Goal: Task Accomplishment & Management: Use online tool/utility

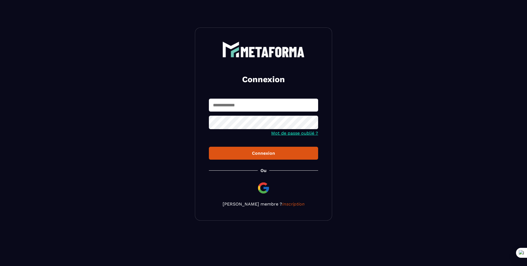
click at [238, 108] on input "text" at bounding box center [263, 105] width 109 height 13
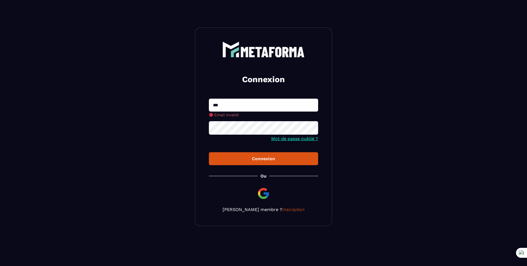
type input "**********"
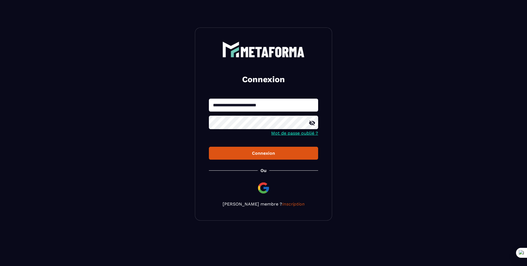
click at [209, 147] on button "Connexion" at bounding box center [263, 153] width 109 height 13
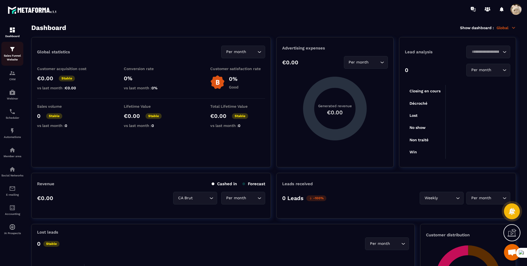
click at [14, 54] on p "Sales Funnel Website" at bounding box center [12, 58] width 22 height 8
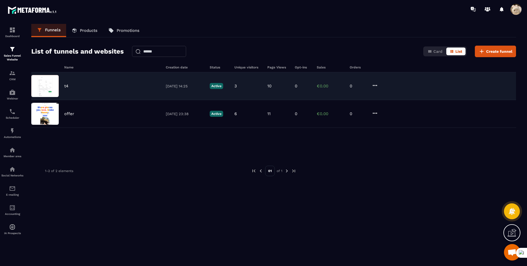
click at [79, 87] on div "t4" at bounding box center [112, 85] width 96 height 5
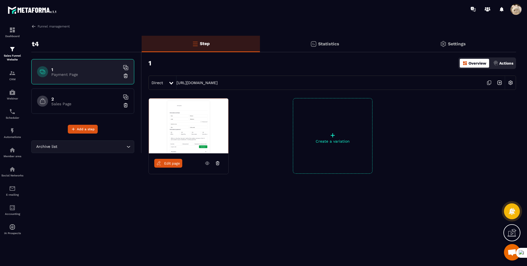
click at [511, 235] on icon at bounding box center [511, 233] width 9 height 5
click at [171, 133] on img at bounding box center [189, 125] width 80 height 55
click at [168, 163] on span "Edit page" at bounding box center [172, 163] width 16 height 4
